Goal: Task Accomplishment & Management: Manage account settings

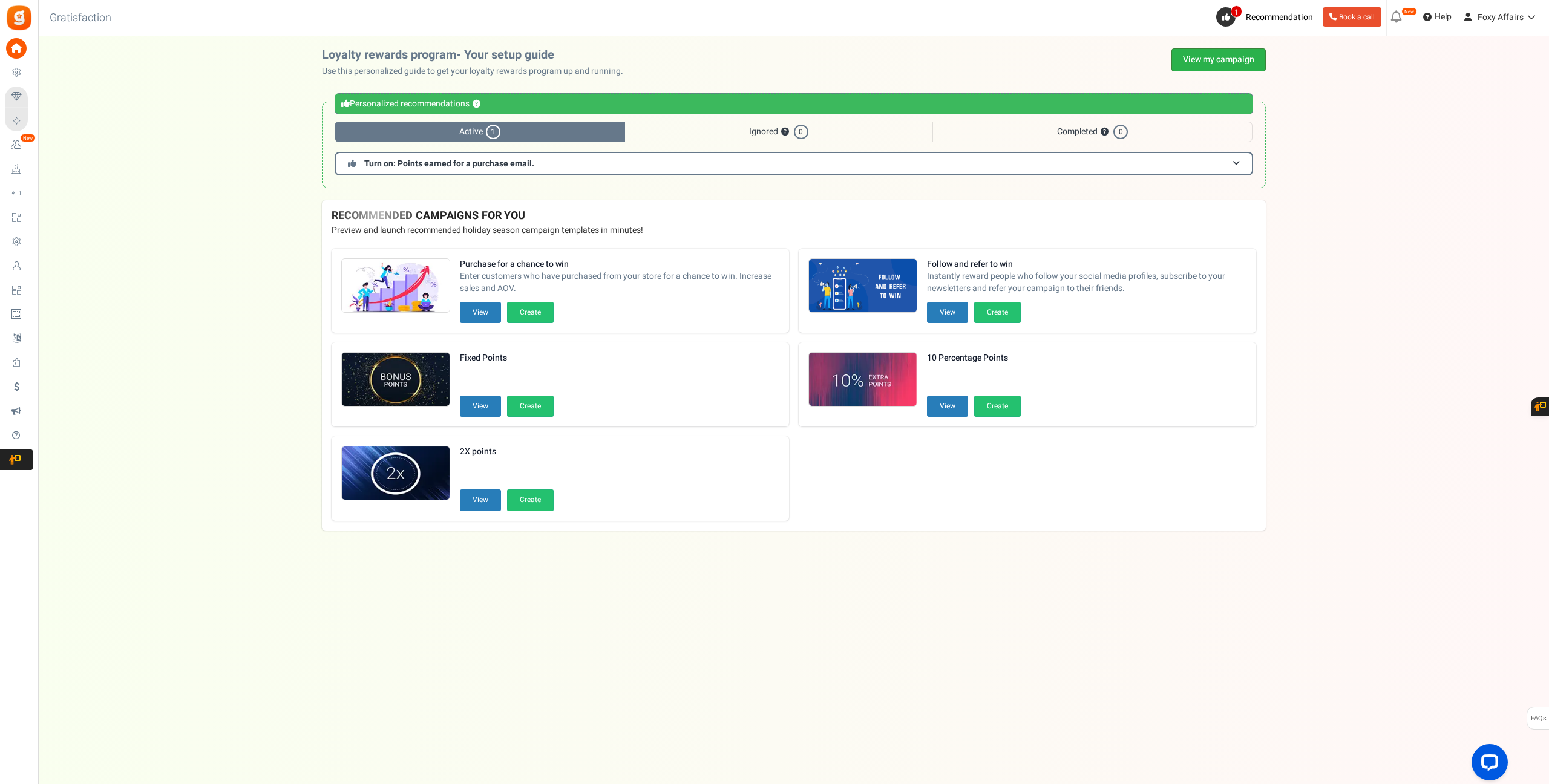
click at [1200, 55] on link "View my campaign" at bounding box center [1218, 60] width 95 height 23
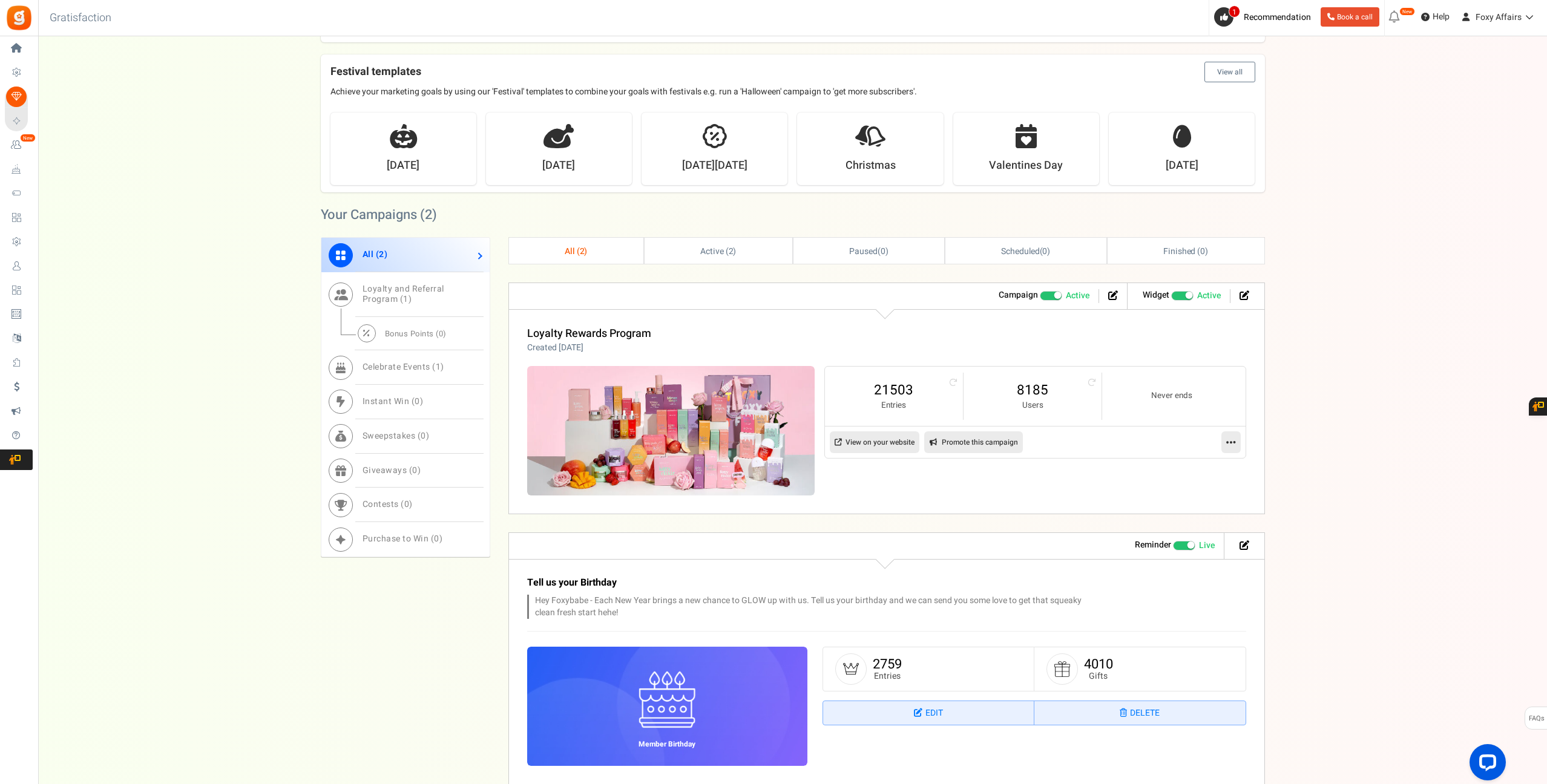
scroll to position [382, 0]
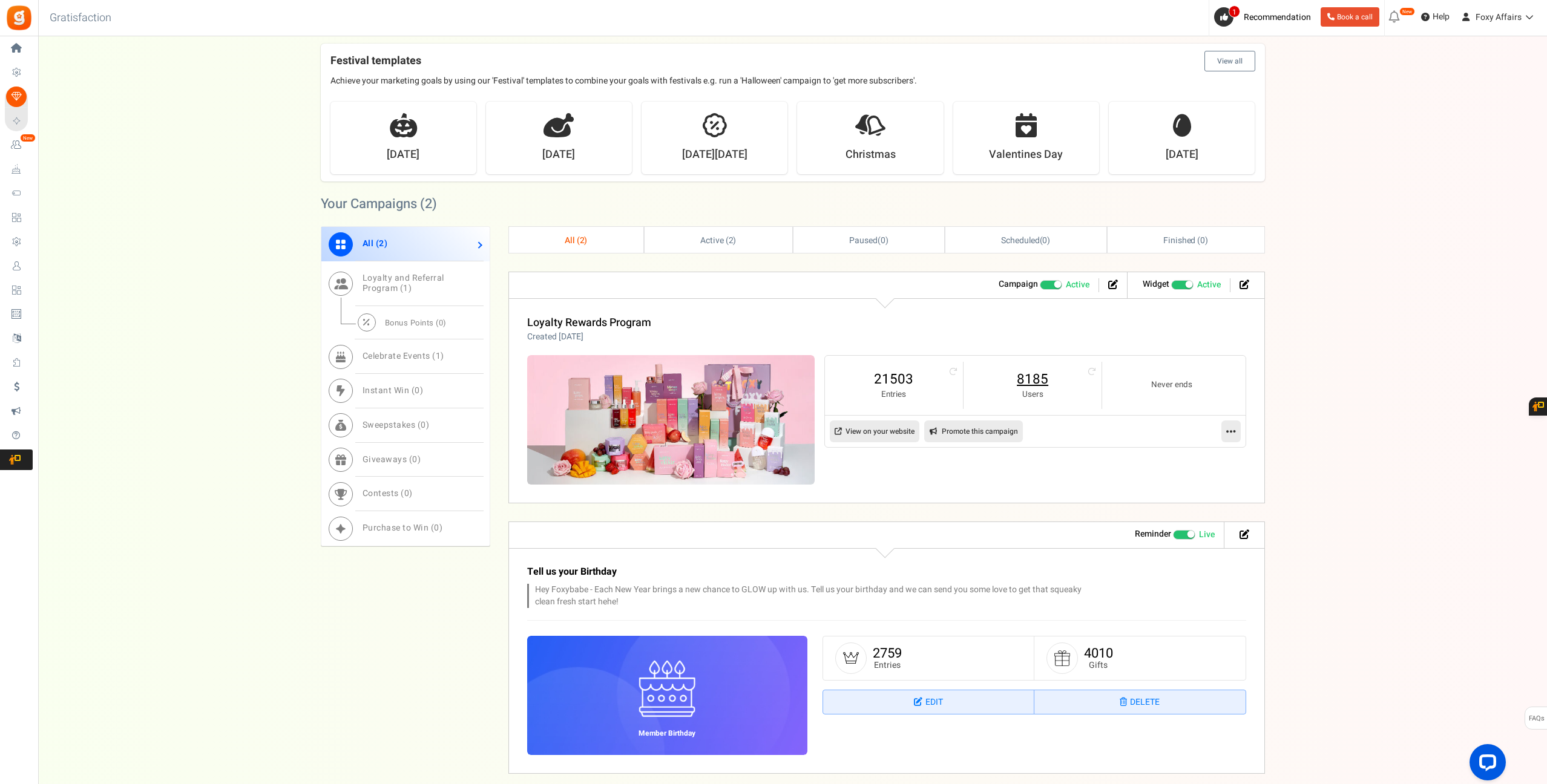
click at [1041, 384] on link "8185" at bounding box center [1032, 379] width 114 height 20
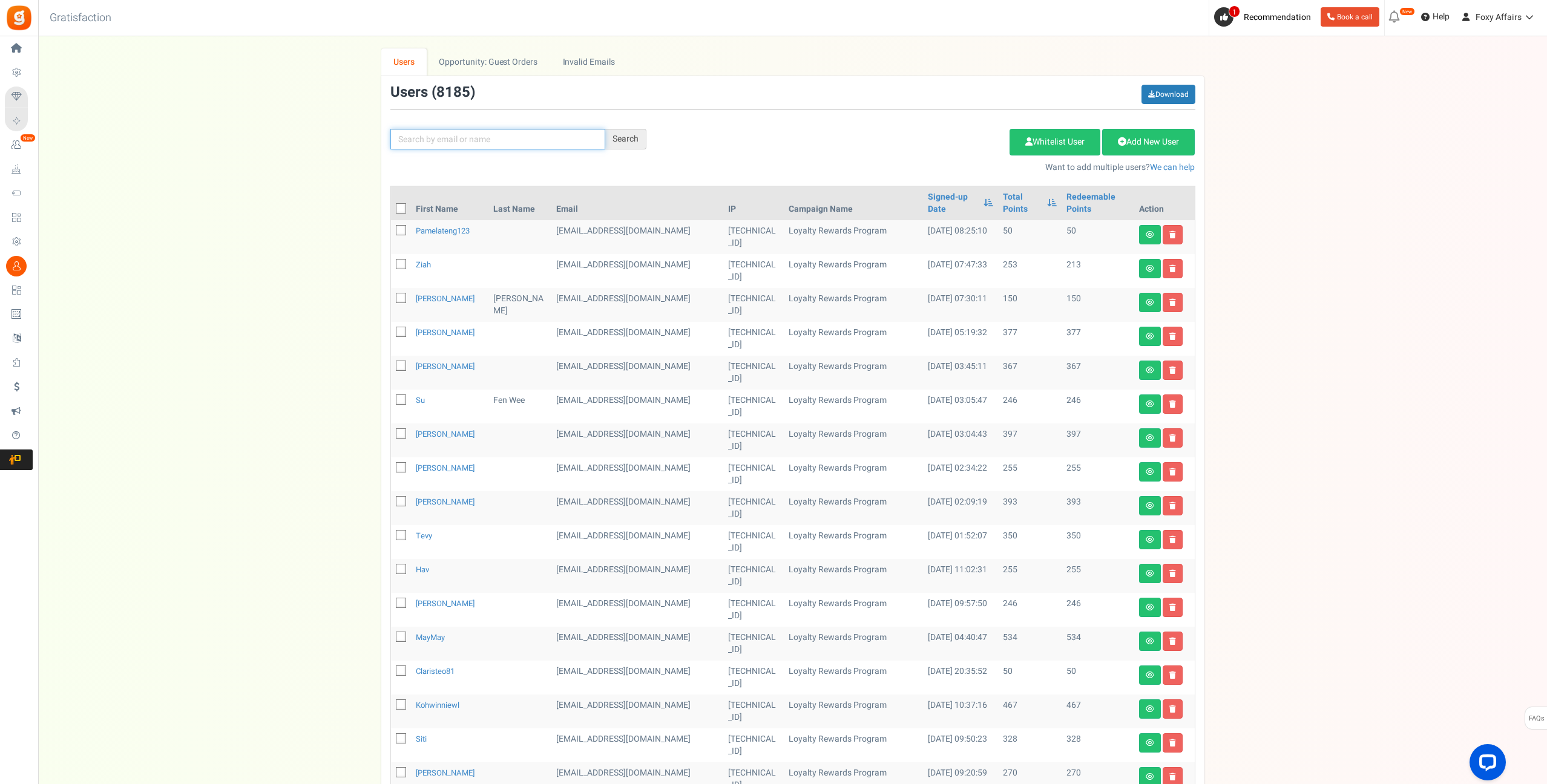
click at [569, 134] on input "text" at bounding box center [498, 139] width 215 height 21
paste input "[EMAIL_ADDRESS][DOMAIN_NAME]"
click at [604, 141] on input "[EMAIL_ADDRESS][DOMAIN_NAME]" at bounding box center [498, 139] width 215 height 21
type input "[EMAIL_ADDRESS][DOMAIN_NAME]"
click at [619, 138] on div "Search" at bounding box center [625, 139] width 41 height 21
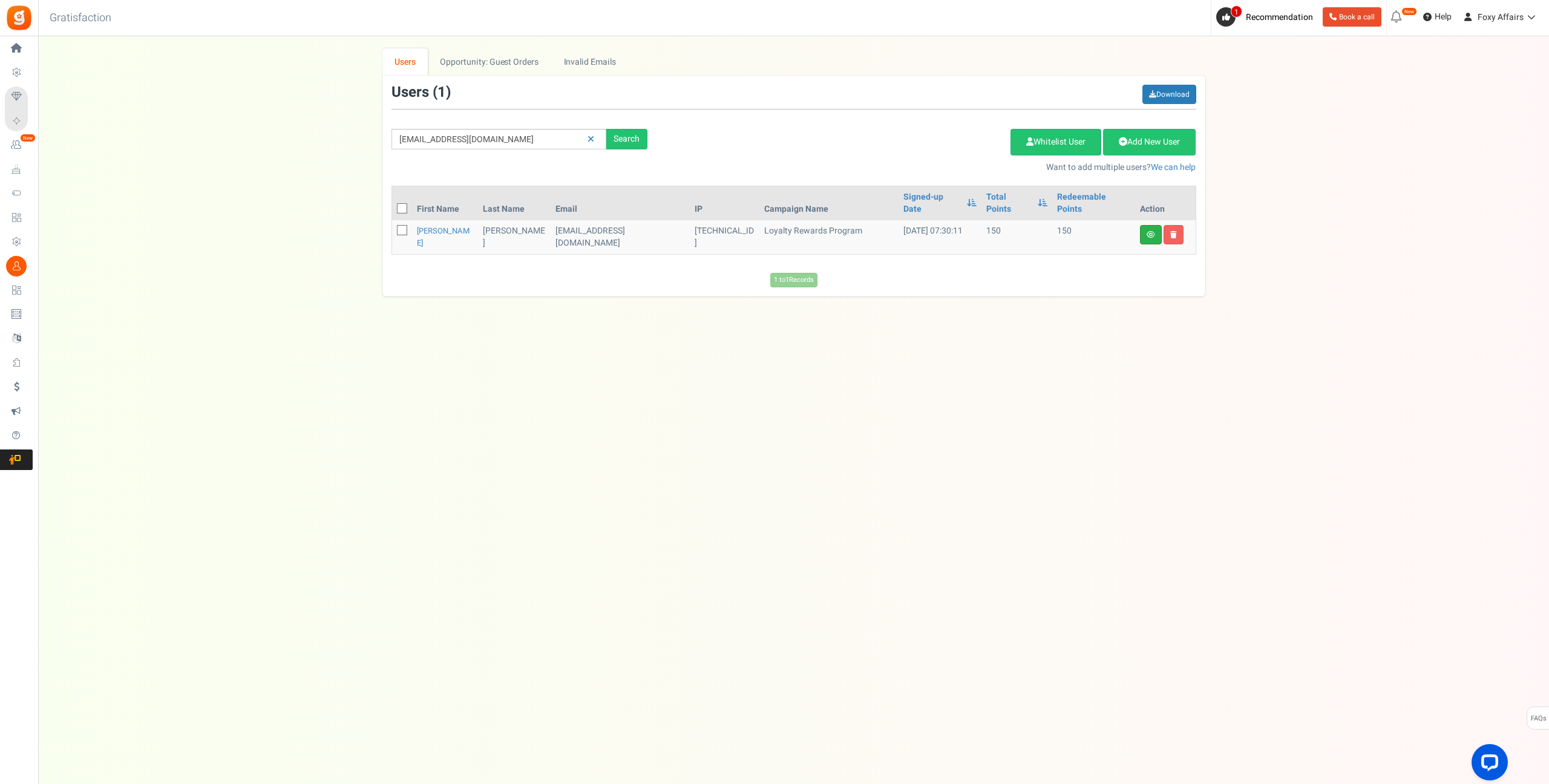
click at [1156, 225] on link at bounding box center [1151, 235] width 22 height 20
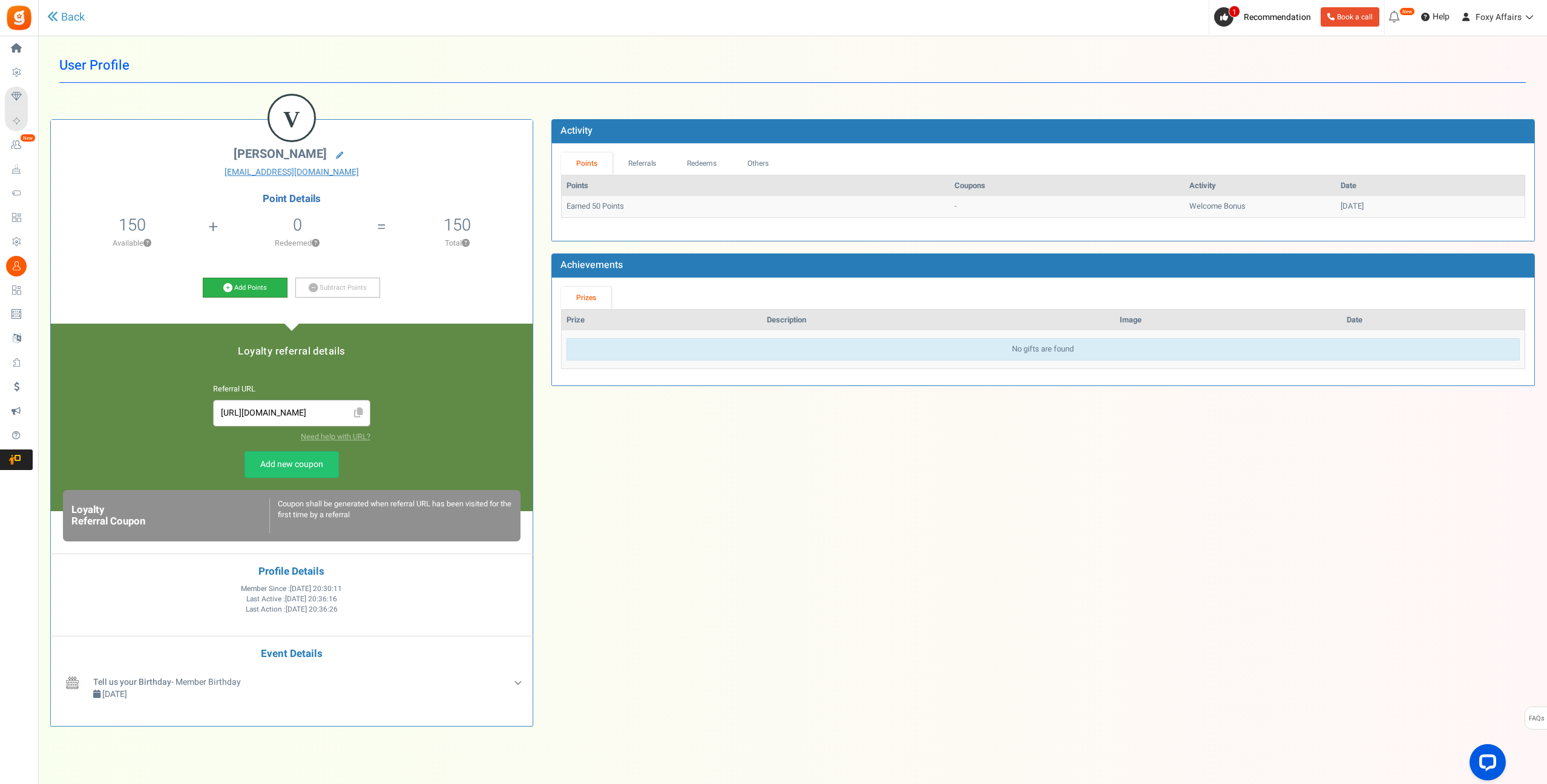
click at [221, 285] on link "Add Points" at bounding box center [245, 288] width 85 height 21
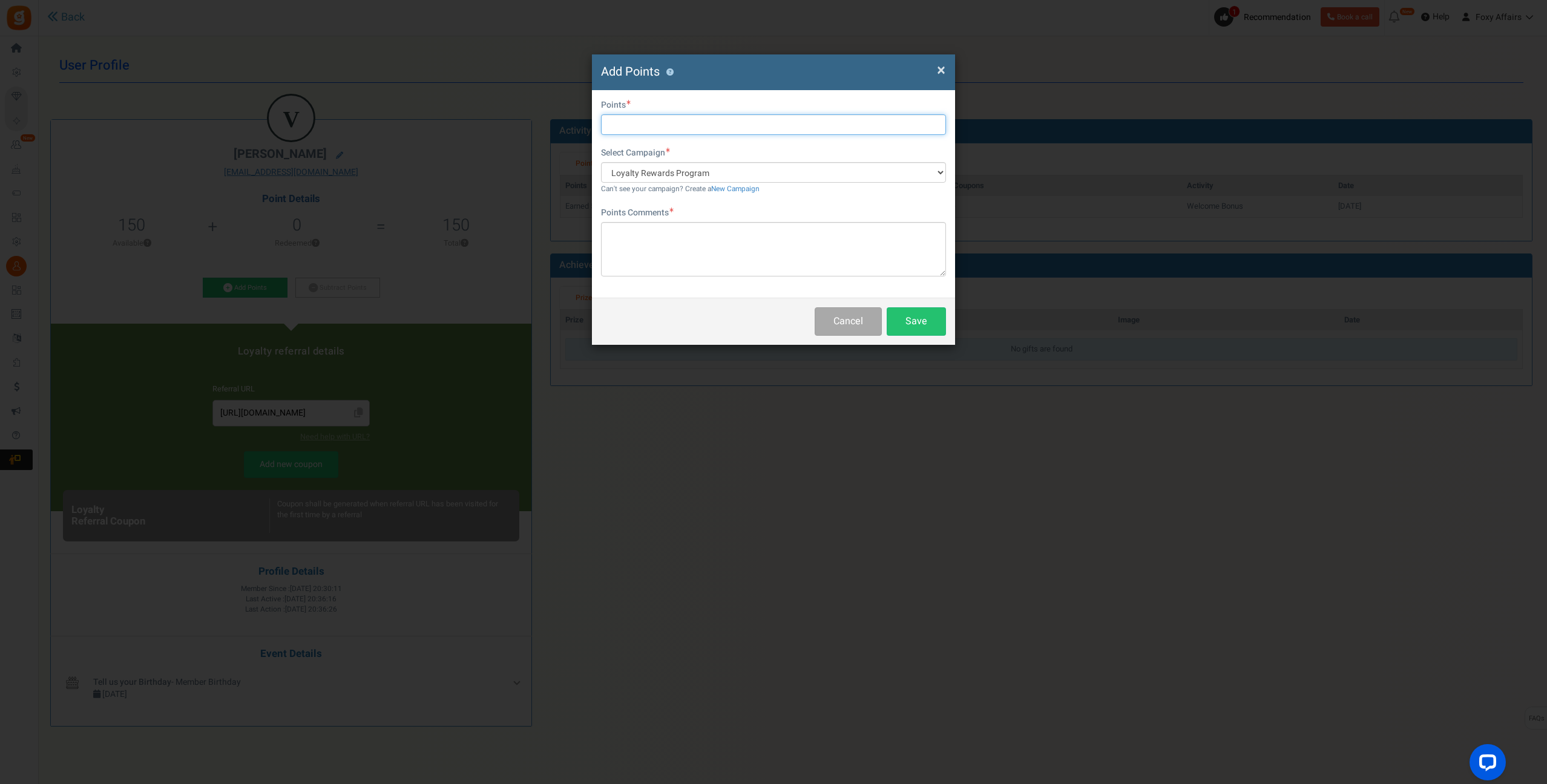
click at [705, 127] on input "text" at bounding box center [773, 125] width 345 height 21
type input "292"
click at [728, 242] on textarea at bounding box center [773, 249] width 345 height 54
type textarea "TikTok Order"
click at [922, 323] on button "Save" at bounding box center [916, 321] width 59 height 29
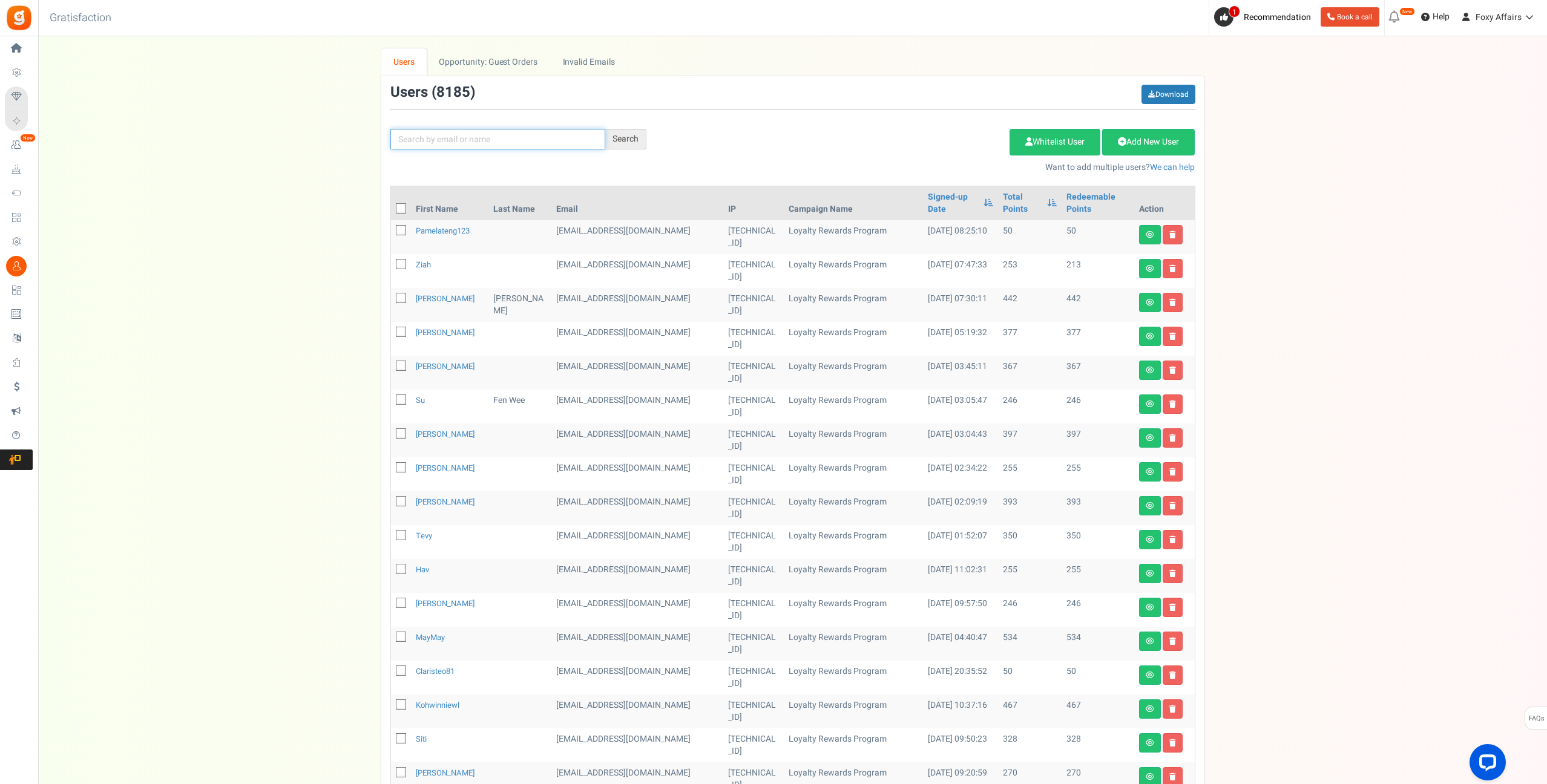
click at [482, 138] on input "text" at bounding box center [498, 139] width 215 height 21
paste input "[EMAIL_ADDRESS][DOMAIN_NAME]"
type input "[EMAIL_ADDRESS][DOMAIN_NAME]"
click at [623, 140] on div "Search" at bounding box center [625, 139] width 41 height 21
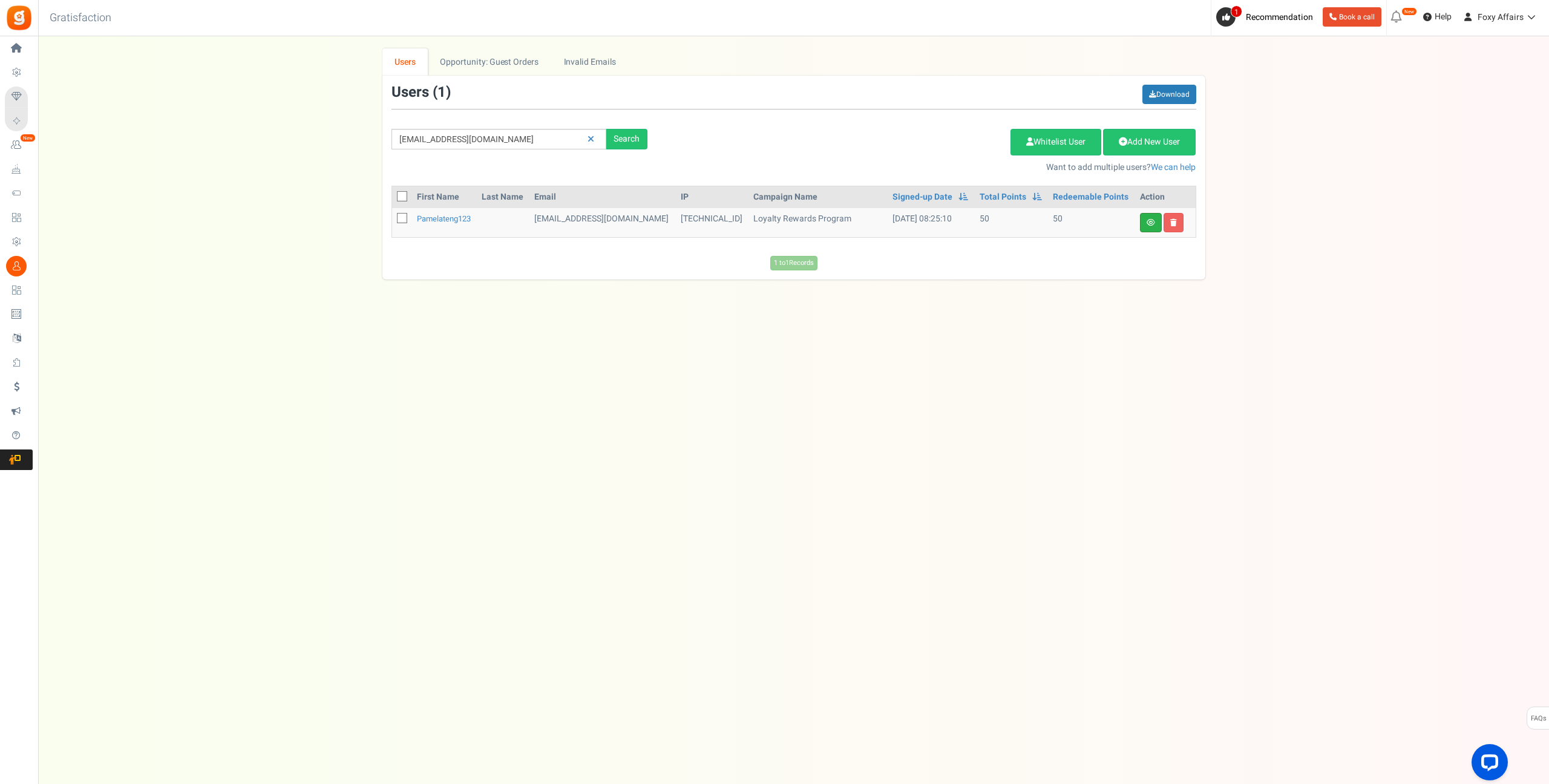
click at [1156, 219] on link at bounding box center [1151, 223] width 22 height 20
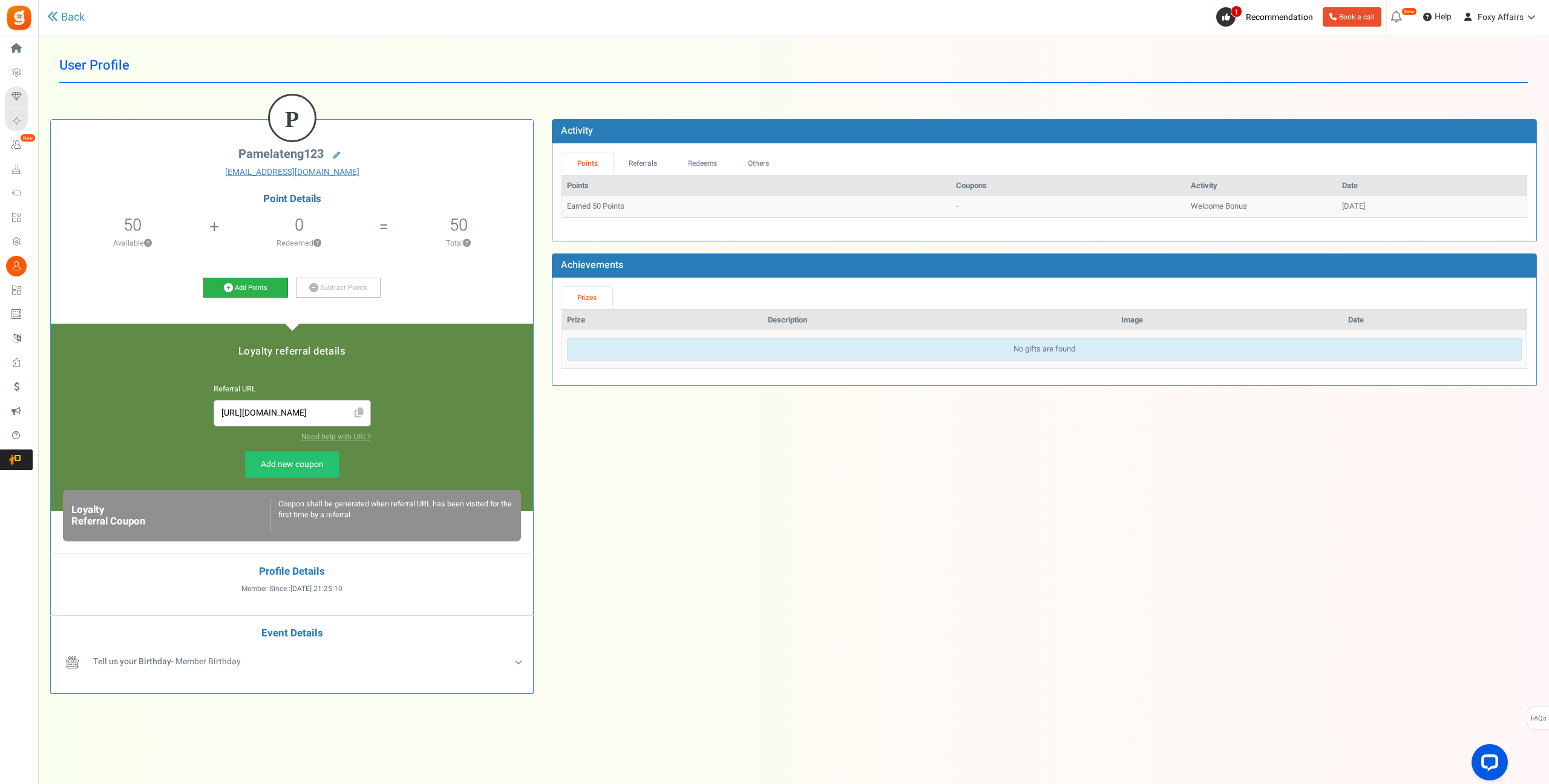
click at [231, 286] on icon at bounding box center [228, 287] width 9 height 9
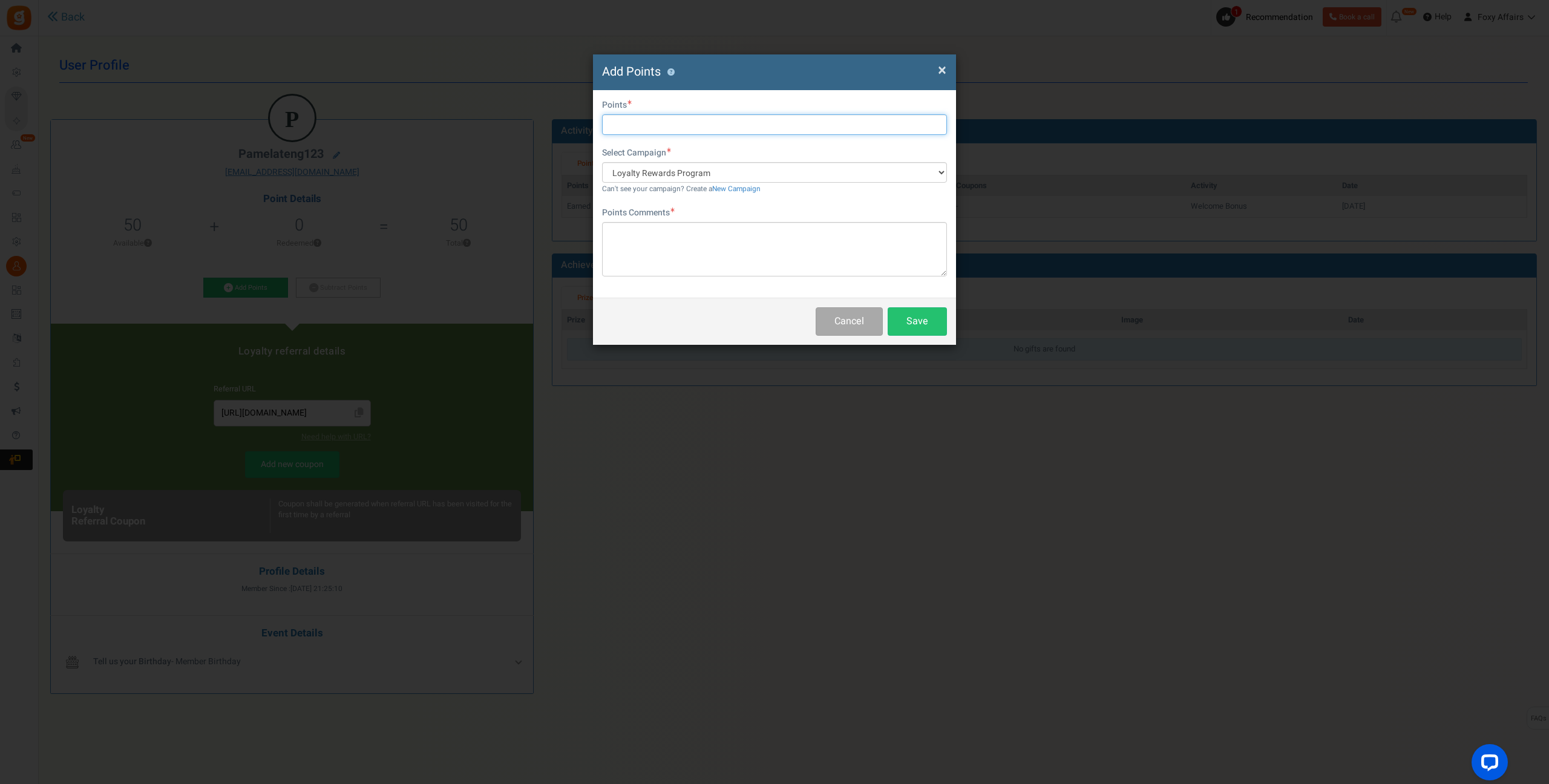
click at [648, 124] on input "text" at bounding box center [774, 125] width 345 height 21
type input "161"
click at [705, 240] on textarea at bounding box center [774, 249] width 345 height 54
type textarea "Shopee Order"
click at [937, 327] on button "Save" at bounding box center [917, 321] width 59 height 29
